Goal: Task Accomplishment & Management: Use online tool/utility

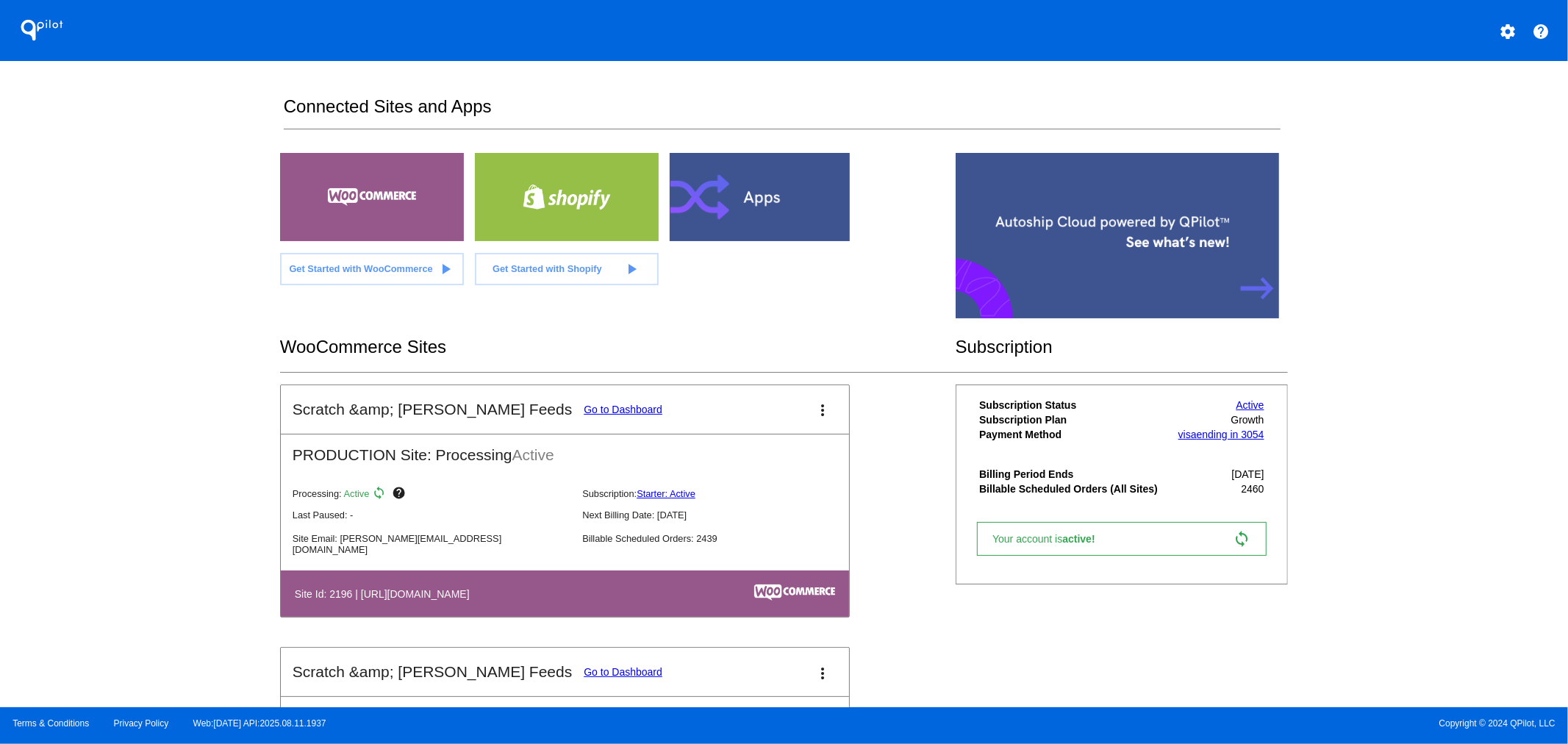
click at [650, 491] on link "Starter: Active" at bounding box center [666, 493] width 59 height 11
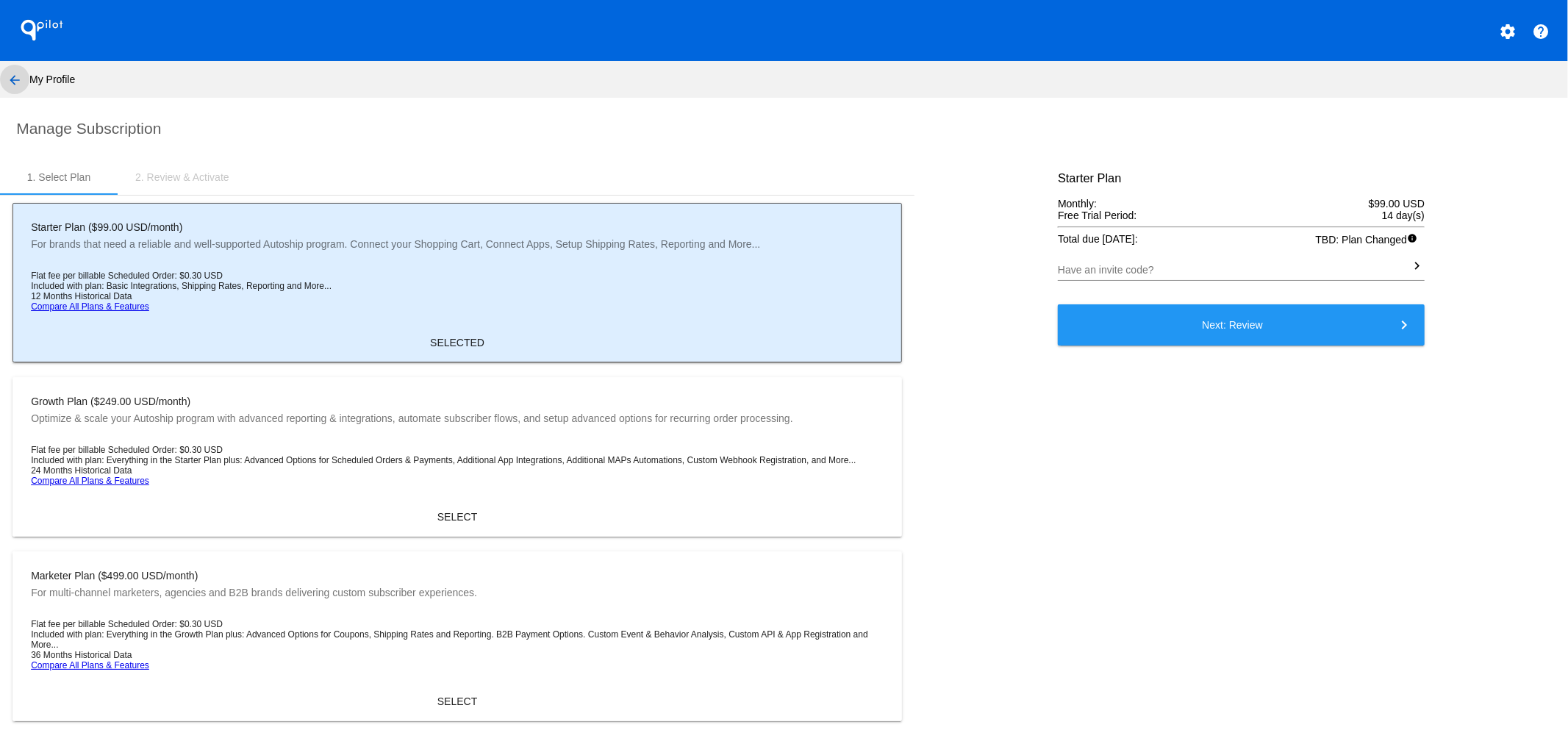
click at [18, 79] on mat-icon "arrow_back" at bounding box center [14, 79] width 17 height 17
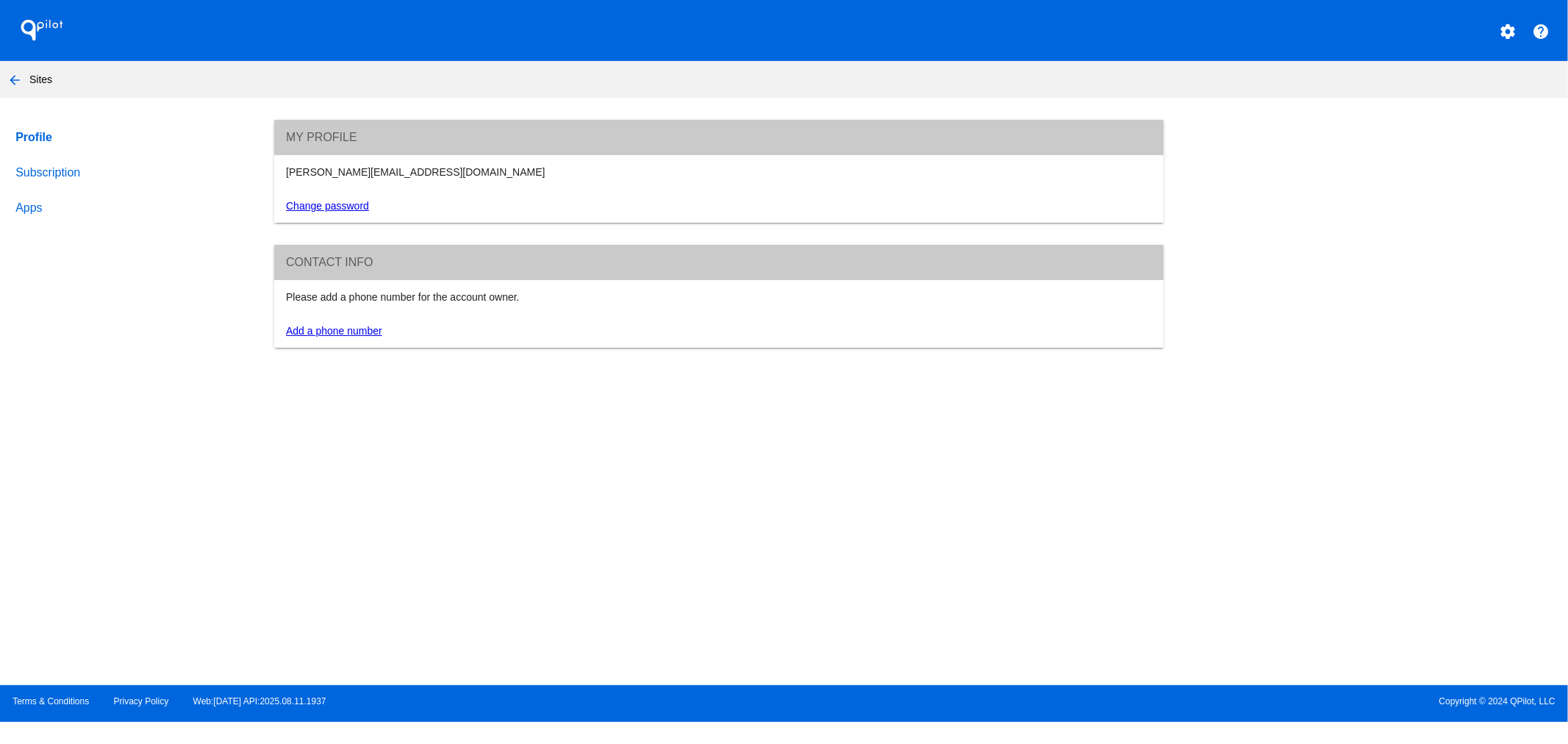
click at [11, 76] on mat-icon "arrow_back" at bounding box center [14, 79] width 17 height 17
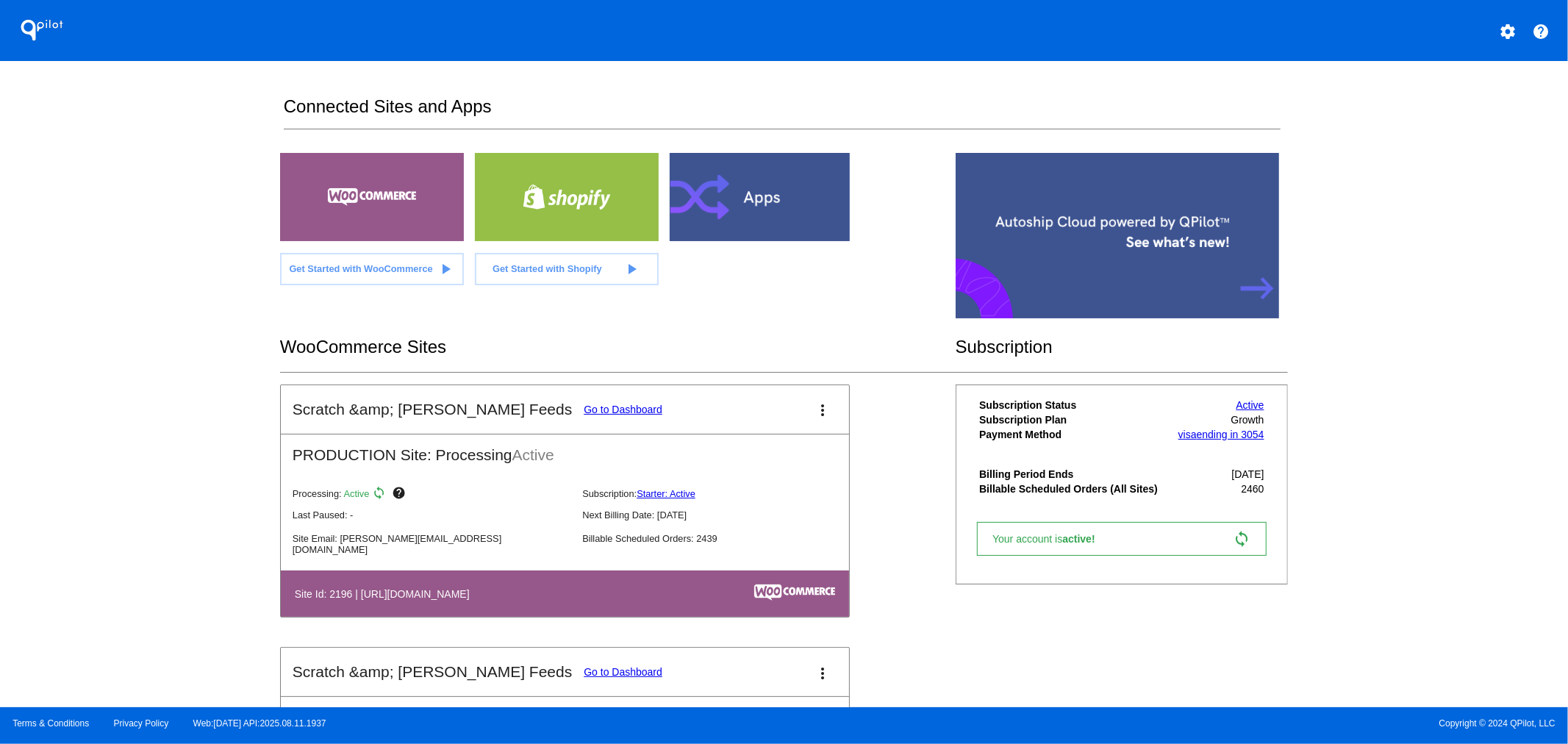
click at [584, 409] on link "Go to Dashboard" at bounding box center [623, 409] width 79 height 12
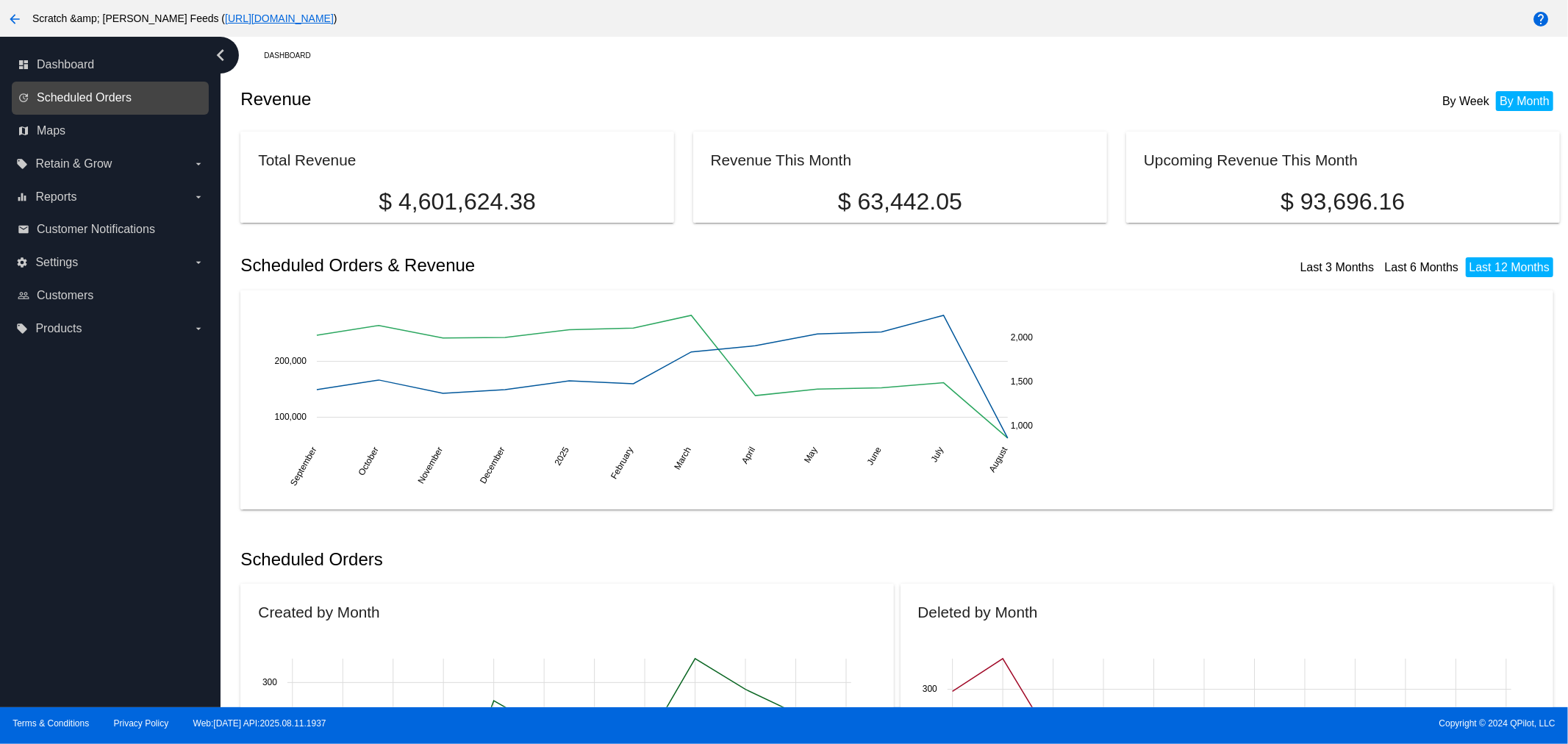
click at [79, 101] on span "Scheduled Orders" at bounding box center [84, 97] width 95 height 13
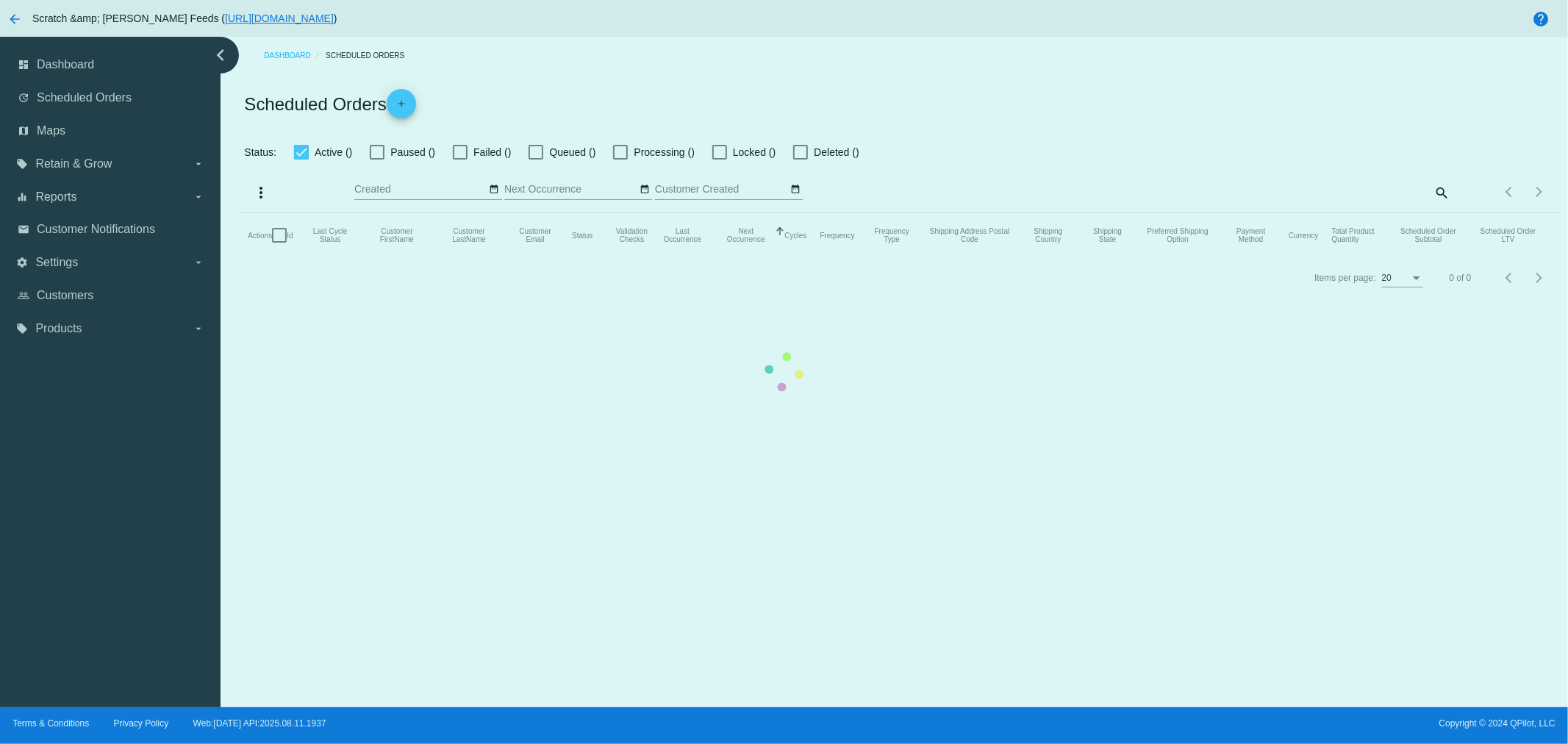
checkbox input "true"
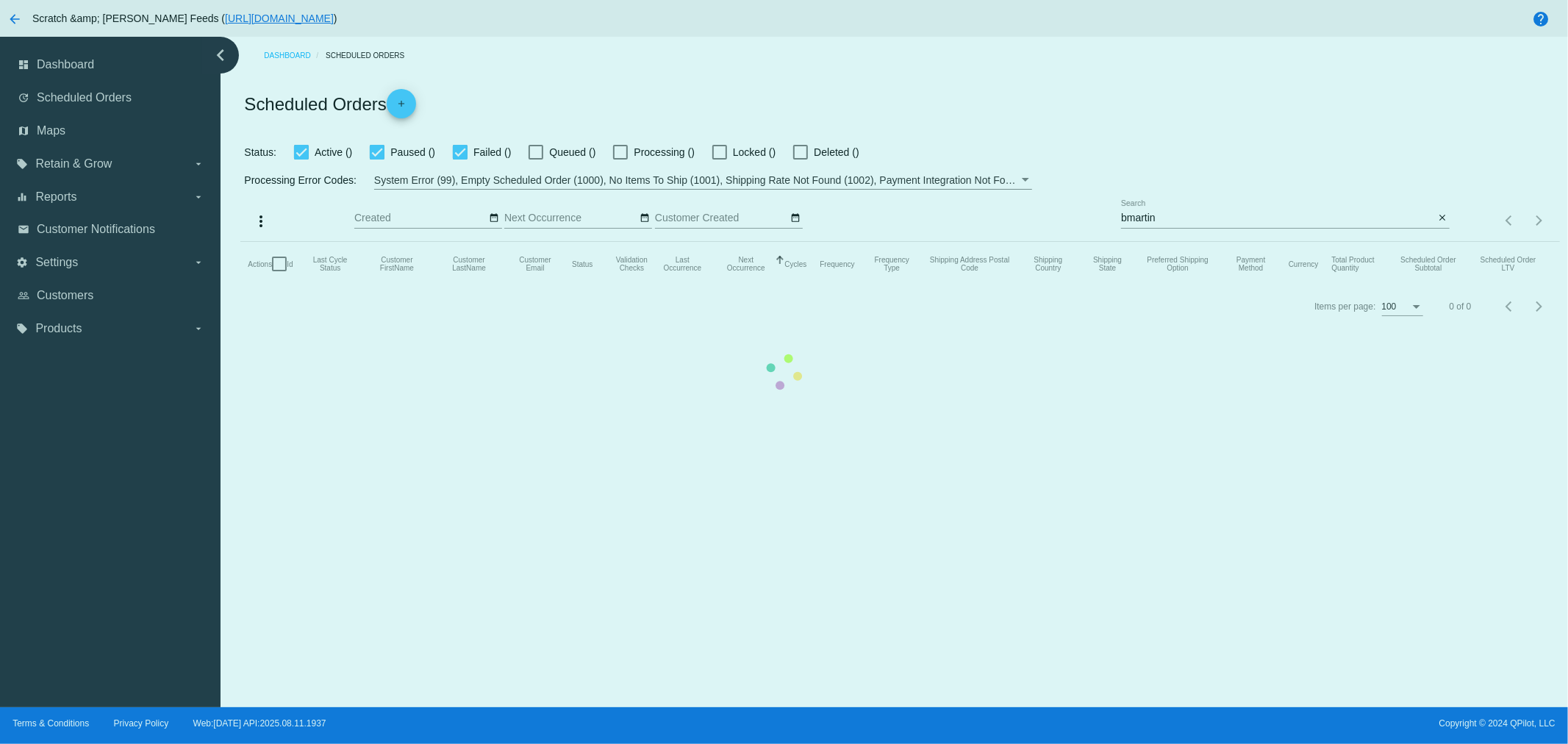
click at [1174, 242] on mat-table "Actions Id Last Cycle Status Customer FirstName Customer LastName Customer Emai…" at bounding box center [900, 264] width 1319 height 44
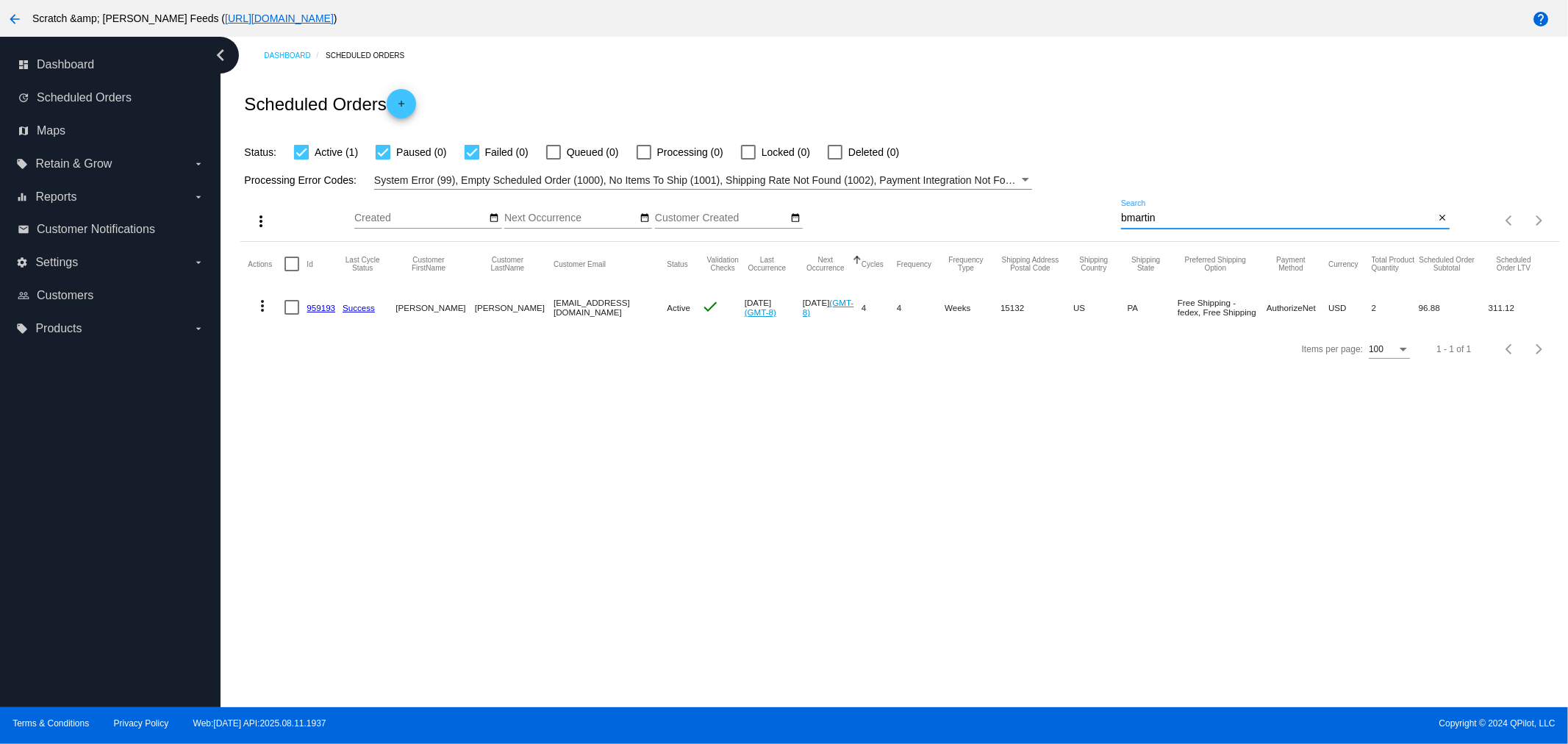
drag, startPoint x: 1166, startPoint y: 223, endPoint x: 1100, endPoint y: 219, distance: 66.1
click at [1100, 219] on div "more_vert Aug Jan Feb Mar [DATE]" at bounding box center [900, 216] width 1319 height 52
paste input "[PERSON_NAME] <[EMAIL_ADDRESS][DOMAIN_NAME]>"
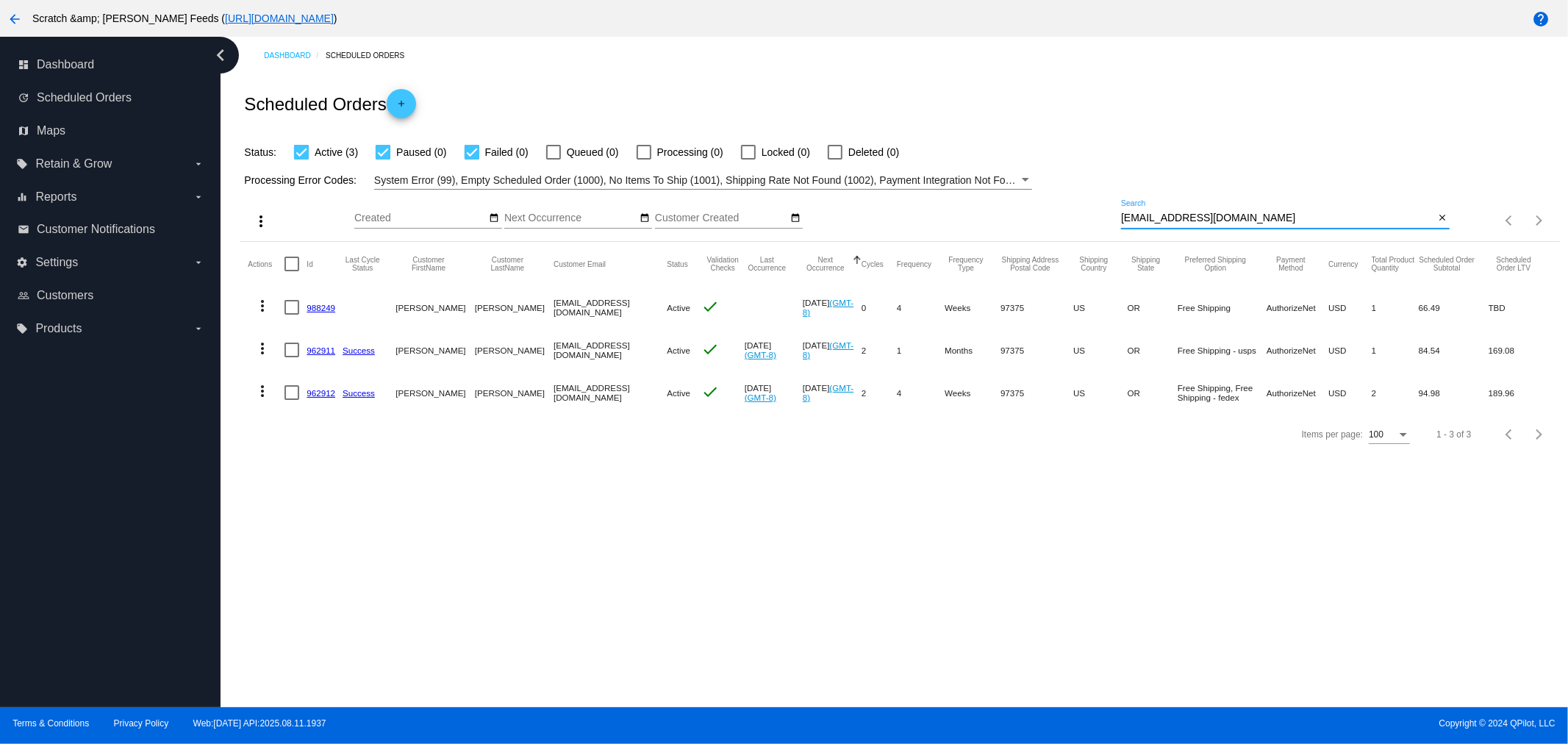
type input "[EMAIL_ADDRESS][DOMAIN_NAME]"
